Goal: Information Seeking & Learning: Learn about a topic

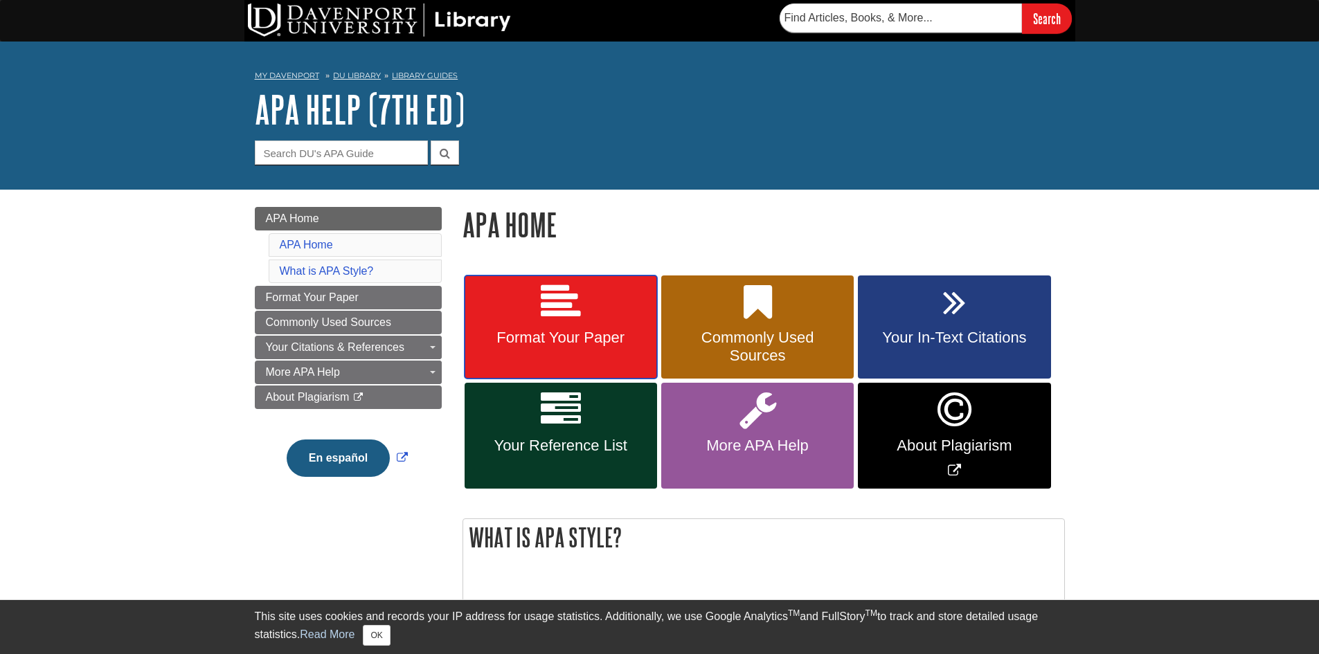
click at [598, 328] on link "Format Your Paper" at bounding box center [561, 328] width 192 height 104
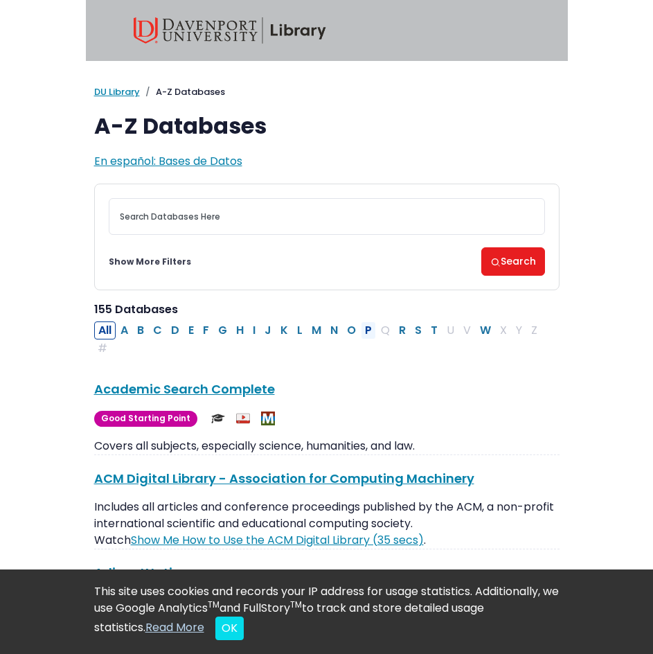
click at [368, 332] on button "P" at bounding box center [368, 330] width 15 height 18
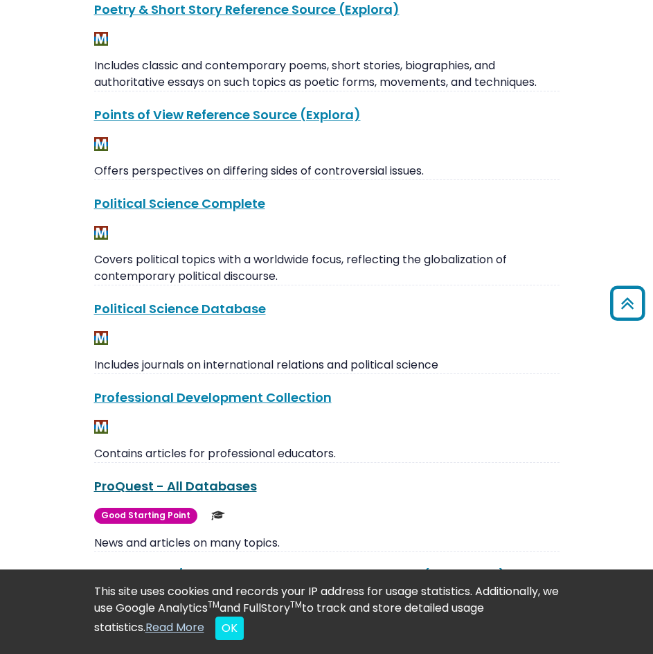
scroll to position [692, 0]
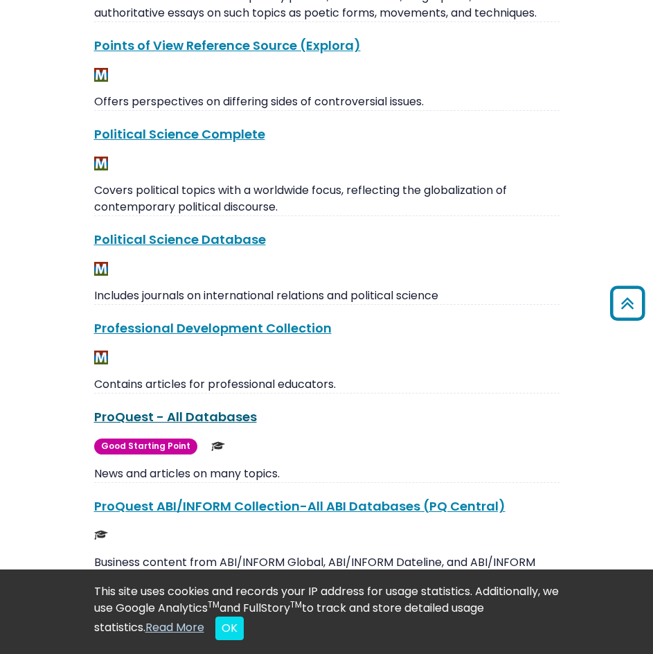
click at [179, 416] on link "ProQuest - All Databases This link opens in a new window" at bounding box center [175, 416] width 163 height 17
